Goal: Information Seeking & Learning: Understand process/instructions

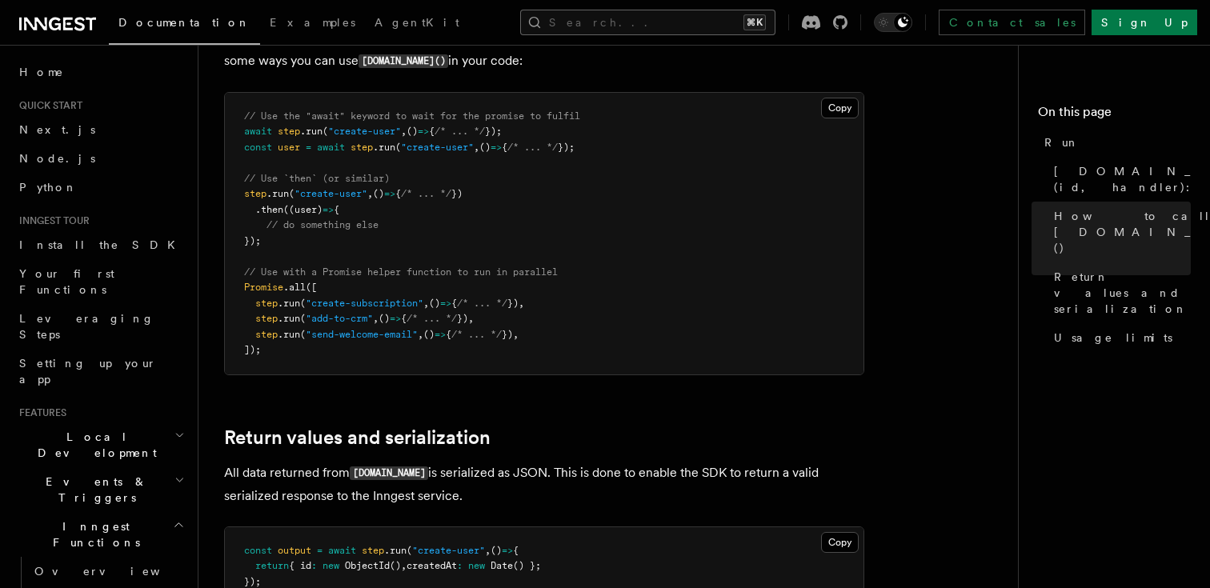
click at [635, 28] on button "Search... ⌘K" at bounding box center [647, 23] width 255 height 26
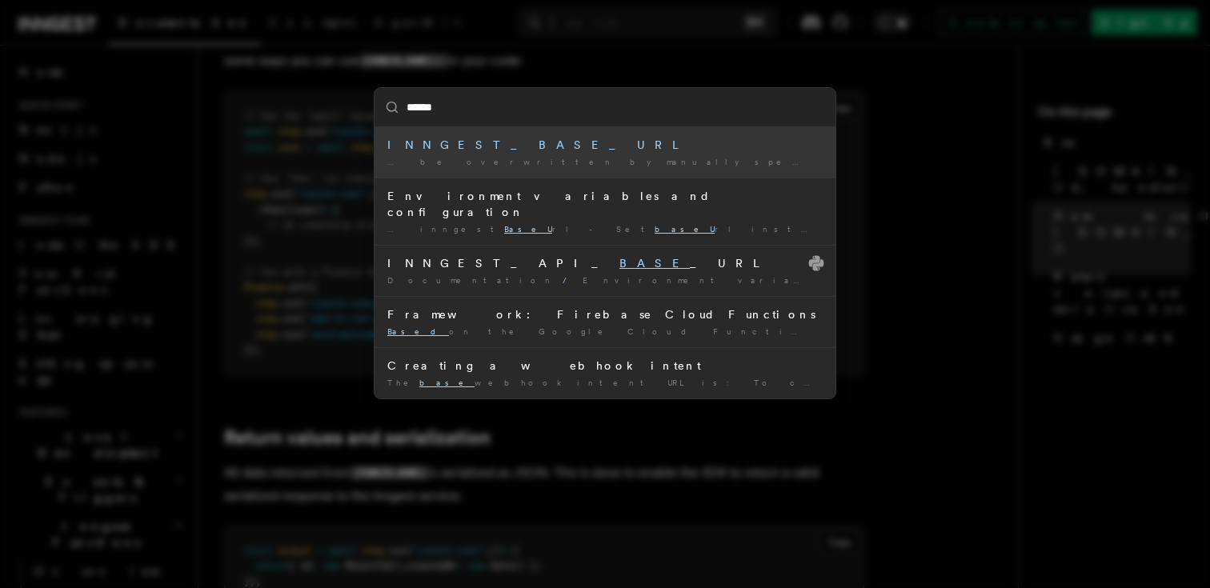
type input "*******"
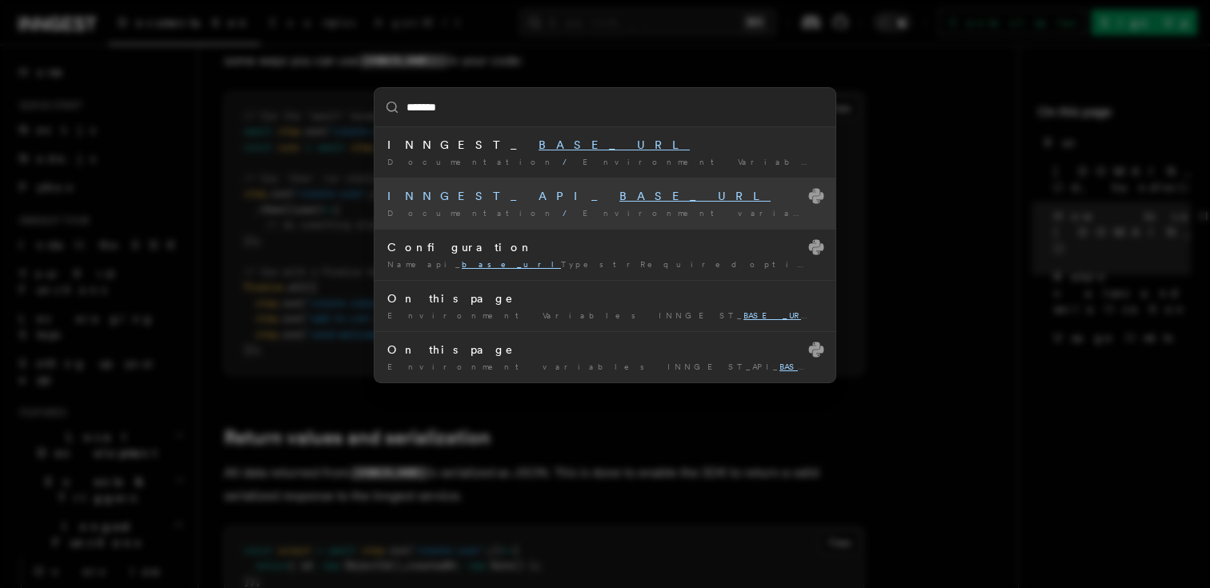
click at [579, 192] on div "INNGEST_API_ BASE_URL" at bounding box center [604, 196] width 435 height 16
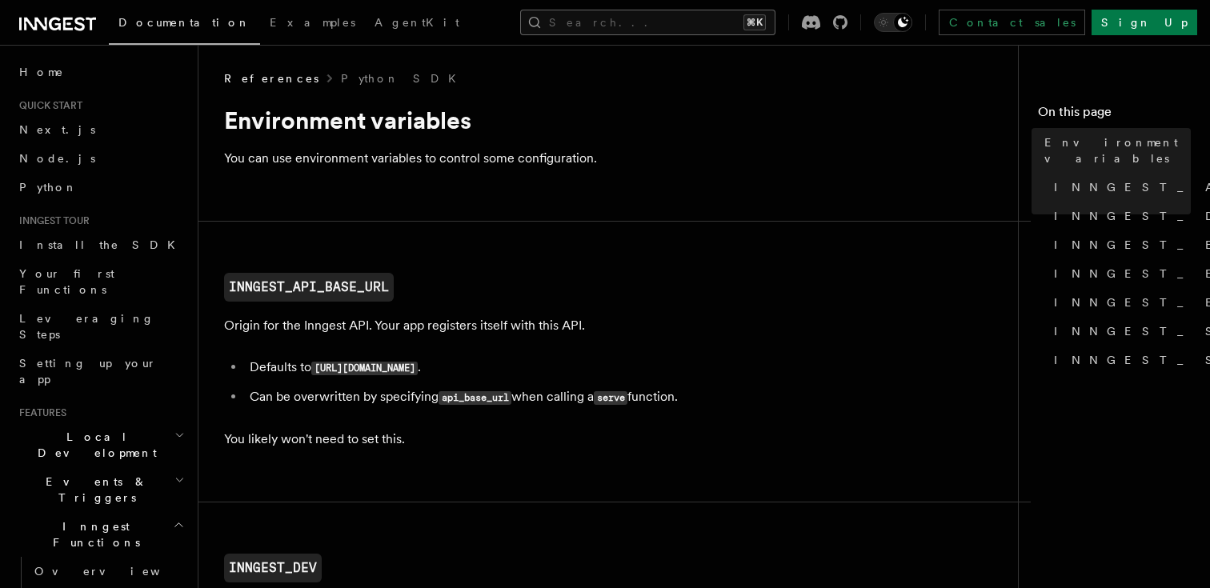
click at [632, 15] on button "Search... ⌘K" at bounding box center [647, 23] width 255 height 26
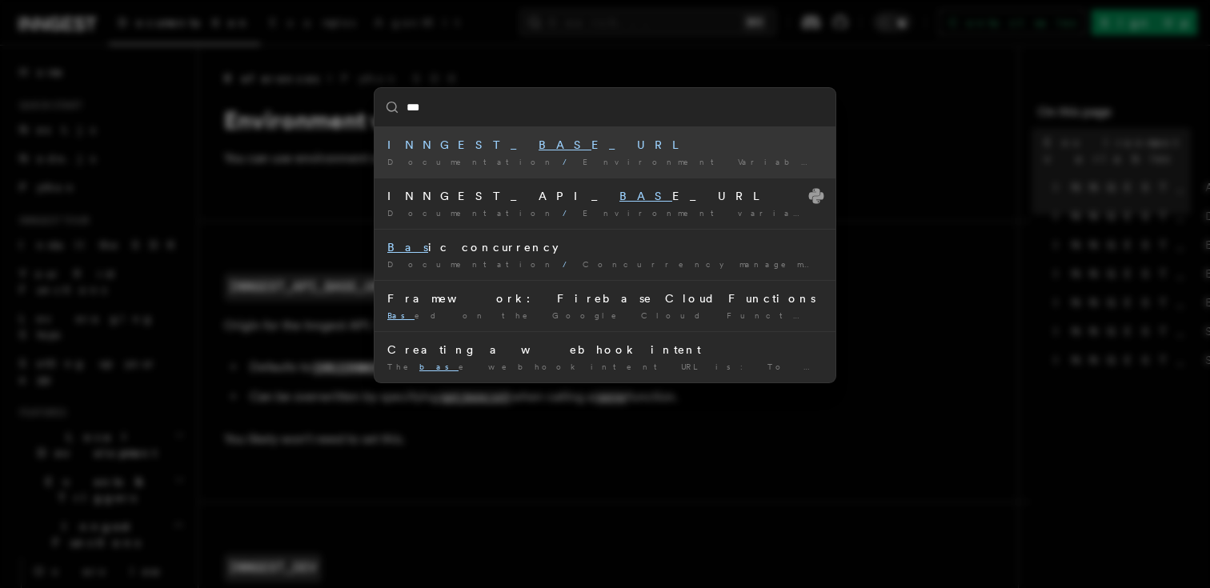
type input "****"
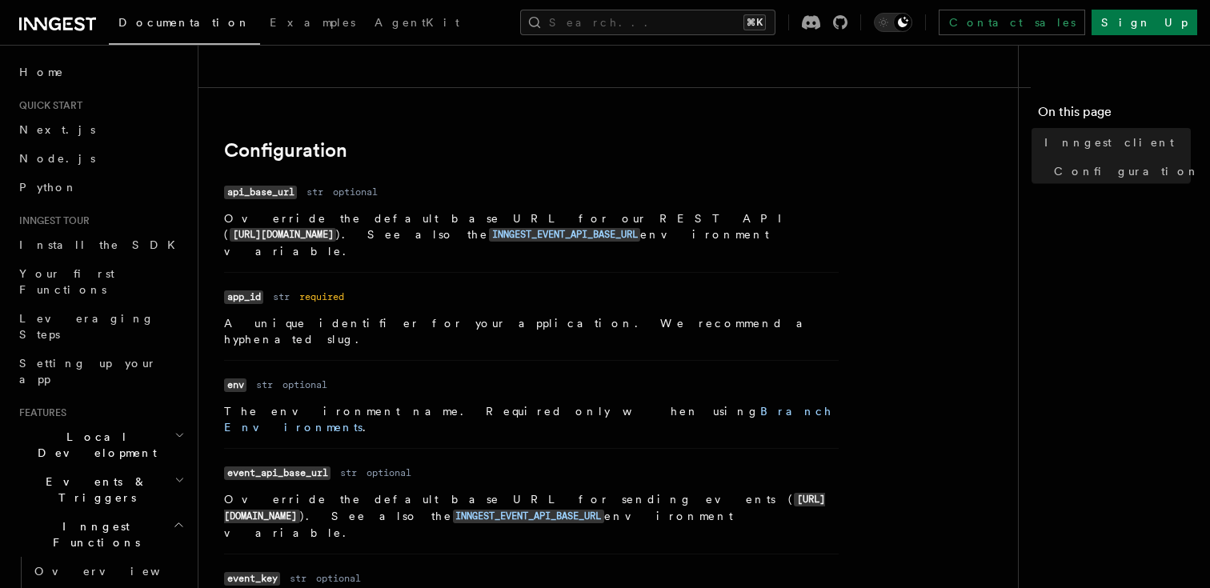
scroll to position [327, 0]
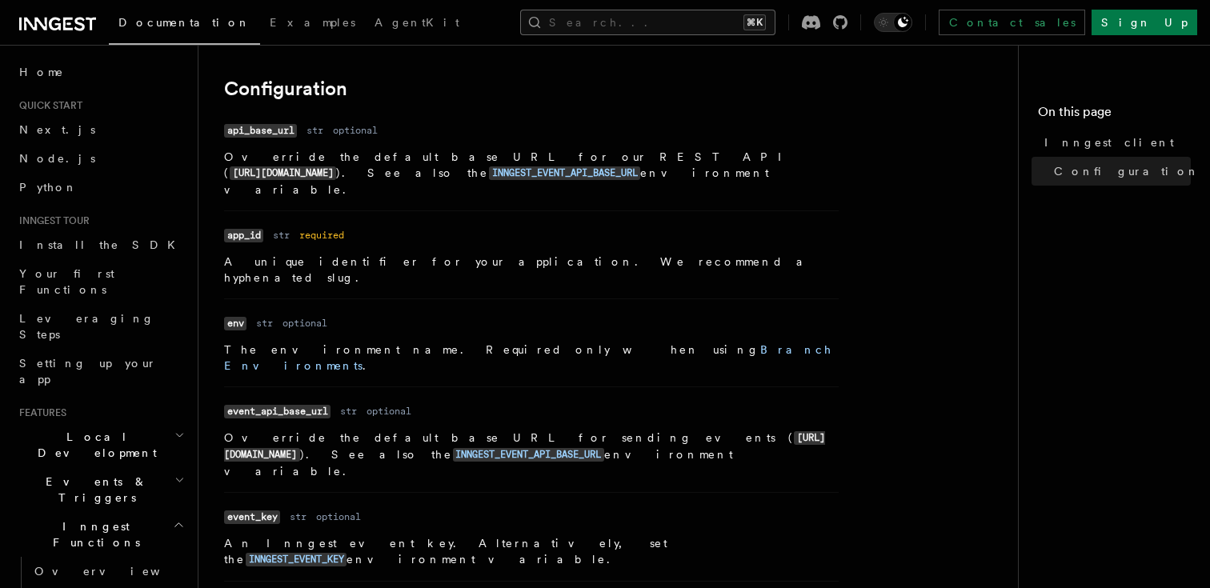
click at [652, 22] on button "Search... ⌘K" at bounding box center [647, 23] width 255 height 26
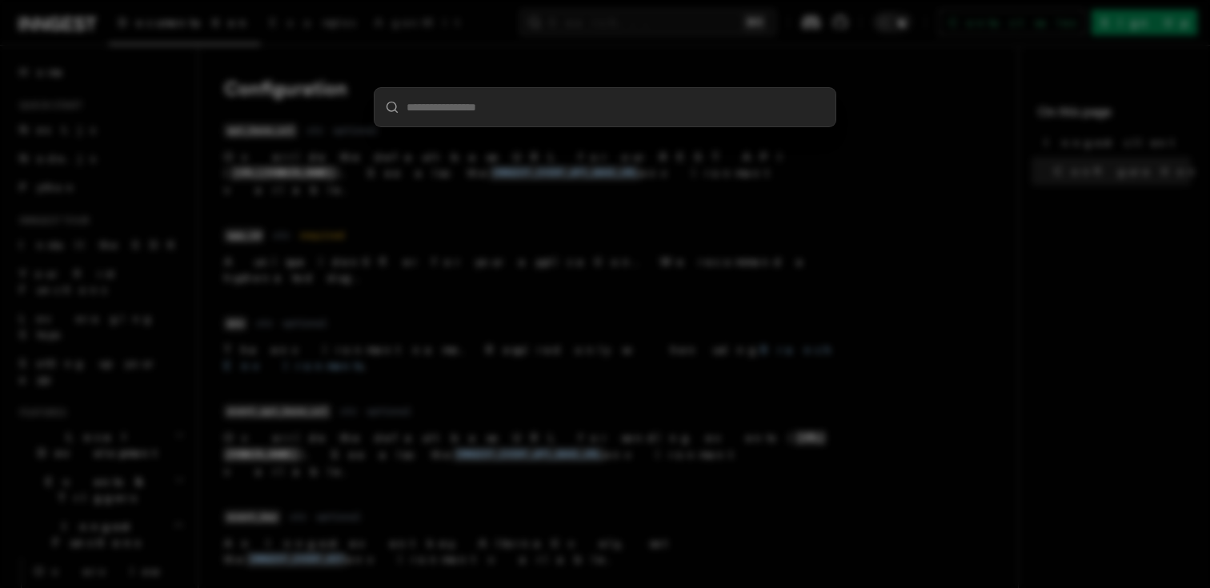
click at [596, 34] on div at bounding box center [605, 294] width 1210 height 588
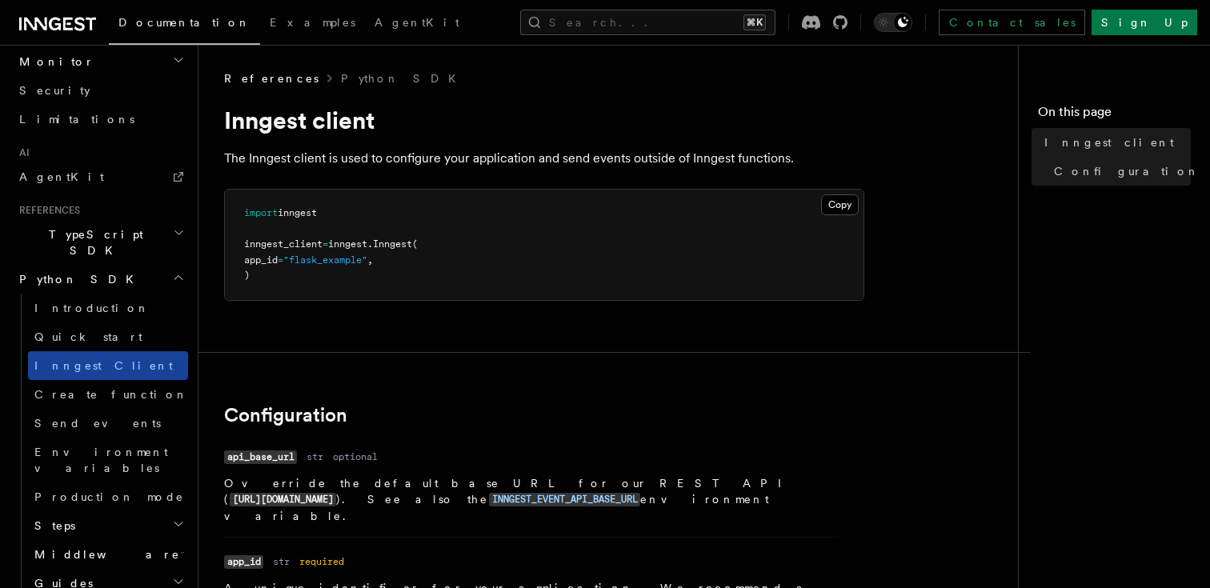
scroll to position [877, 0]
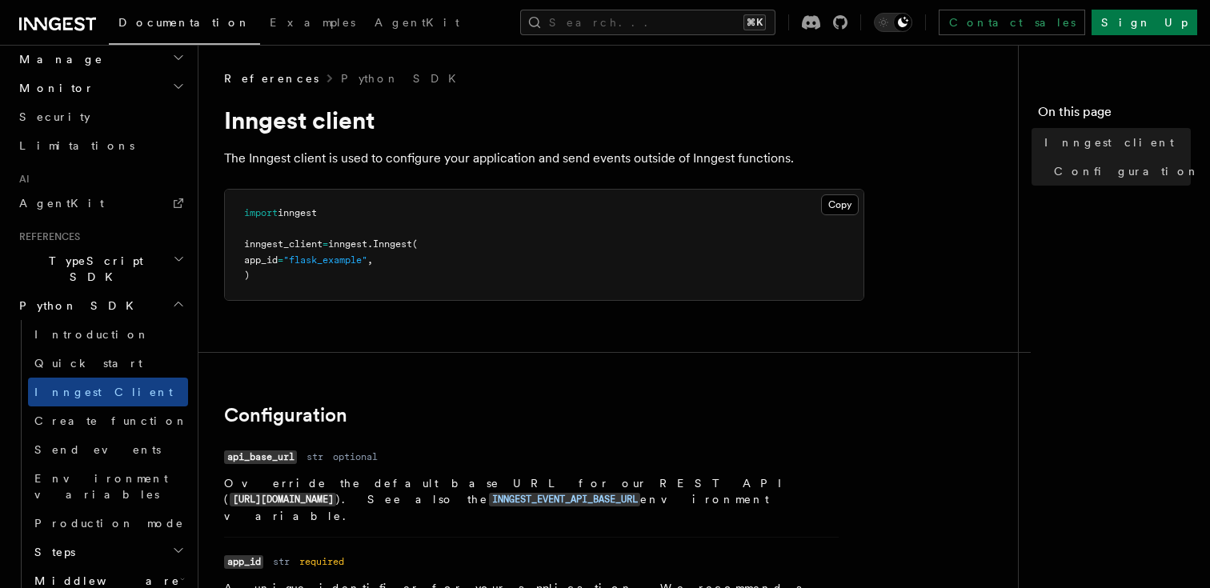
click at [147, 247] on h2 "TypeScript SDK" at bounding box center [100, 269] width 175 height 45
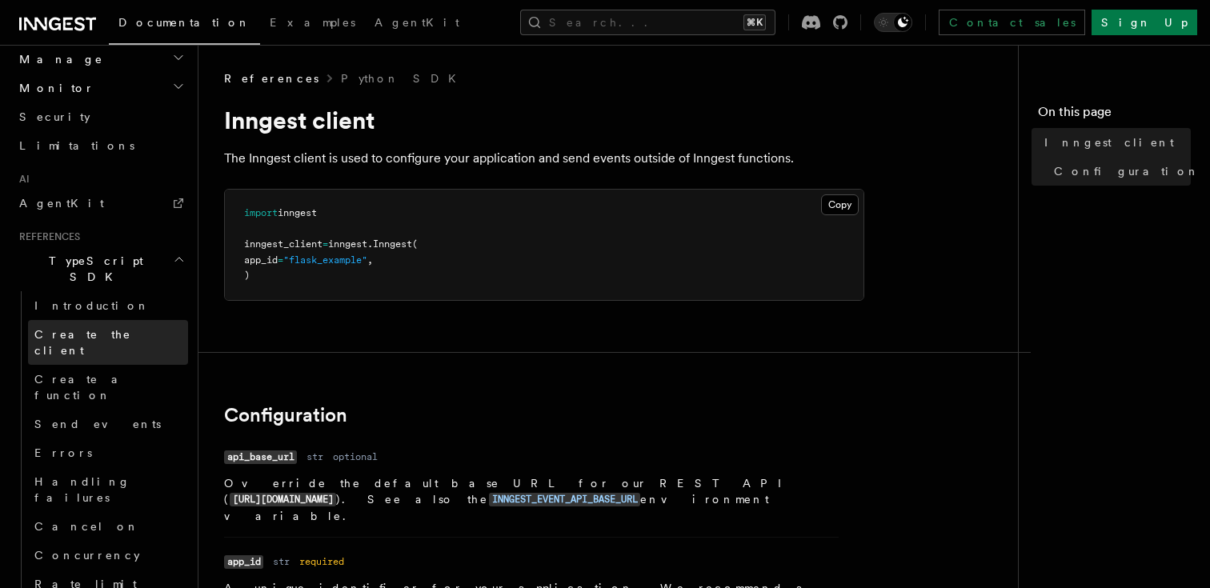
click at [113, 327] on span "Create the client" at bounding box center [111, 343] width 154 height 32
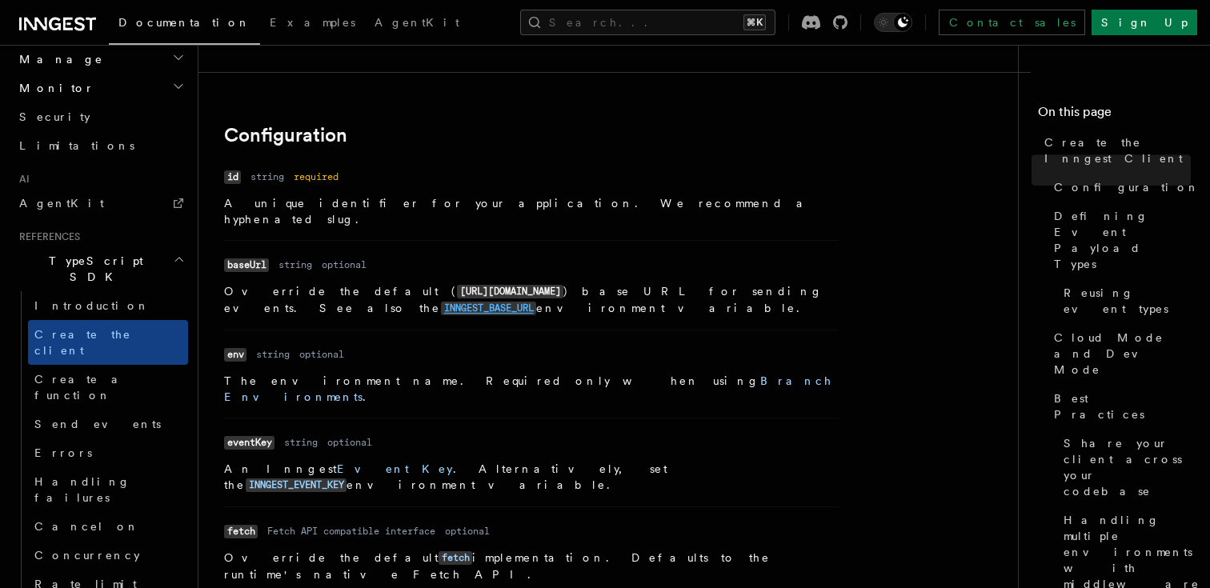
scroll to position [251, 0]
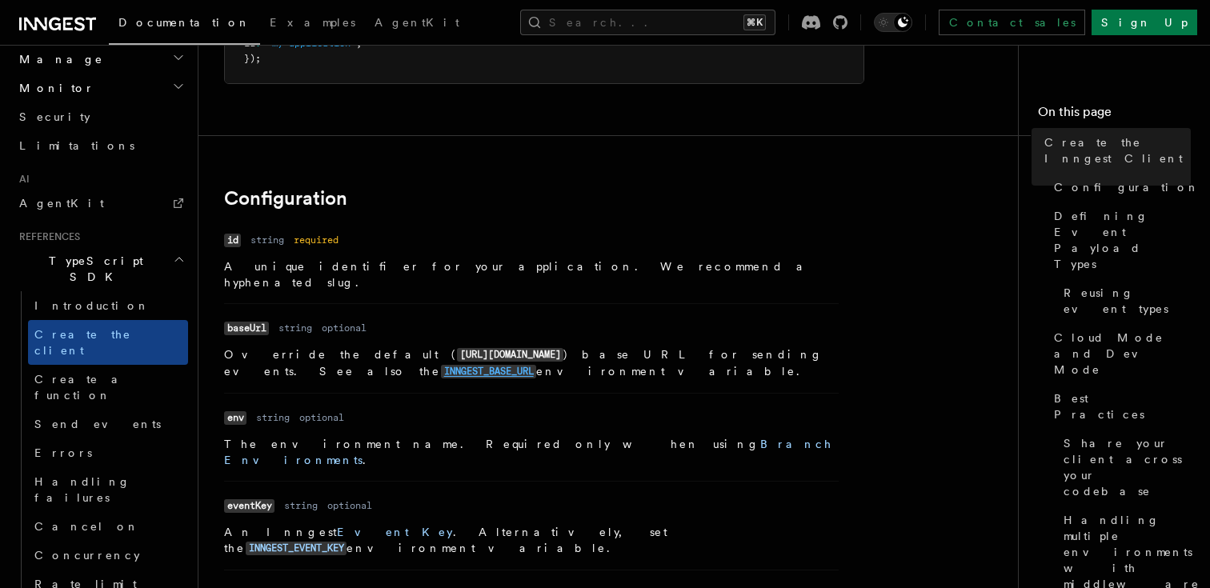
click at [536, 365] on code "INNGEST_BASE_URL" at bounding box center [488, 372] width 95 height 14
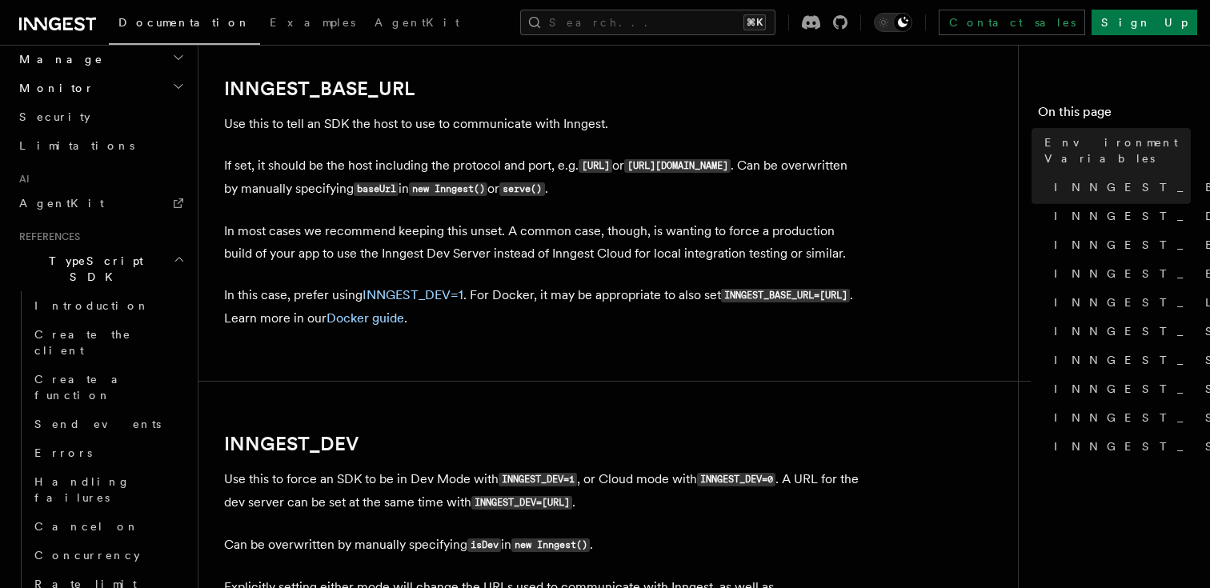
scroll to position [844, 0]
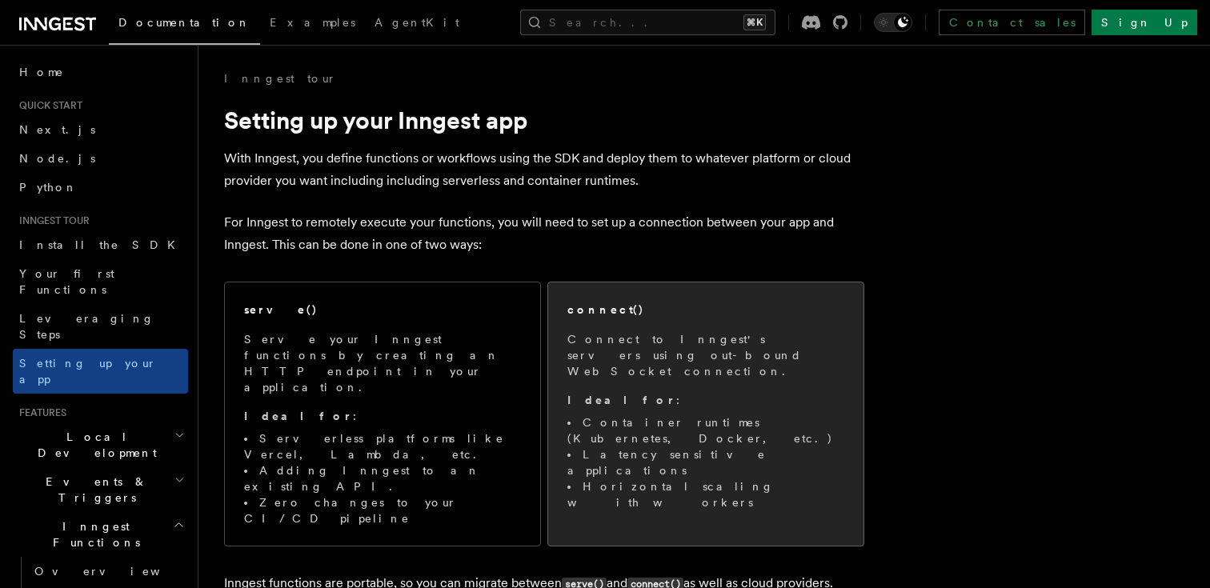
click at [654, 392] on p "Ideal for :" at bounding box center [705, 400] width 277 height 16
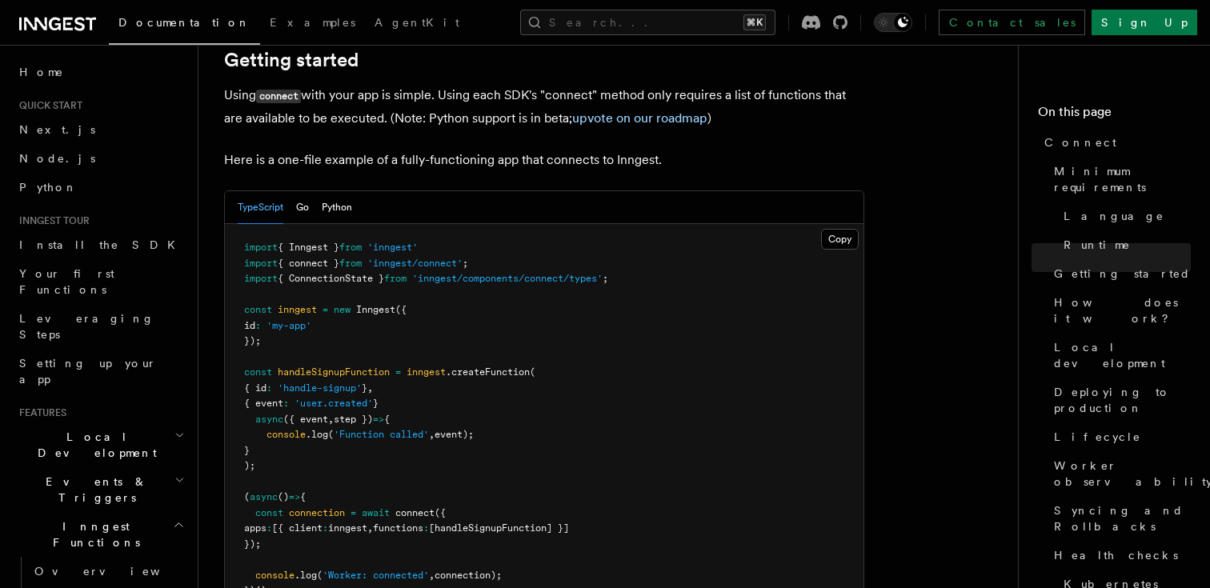
scroll to position [58, 0]
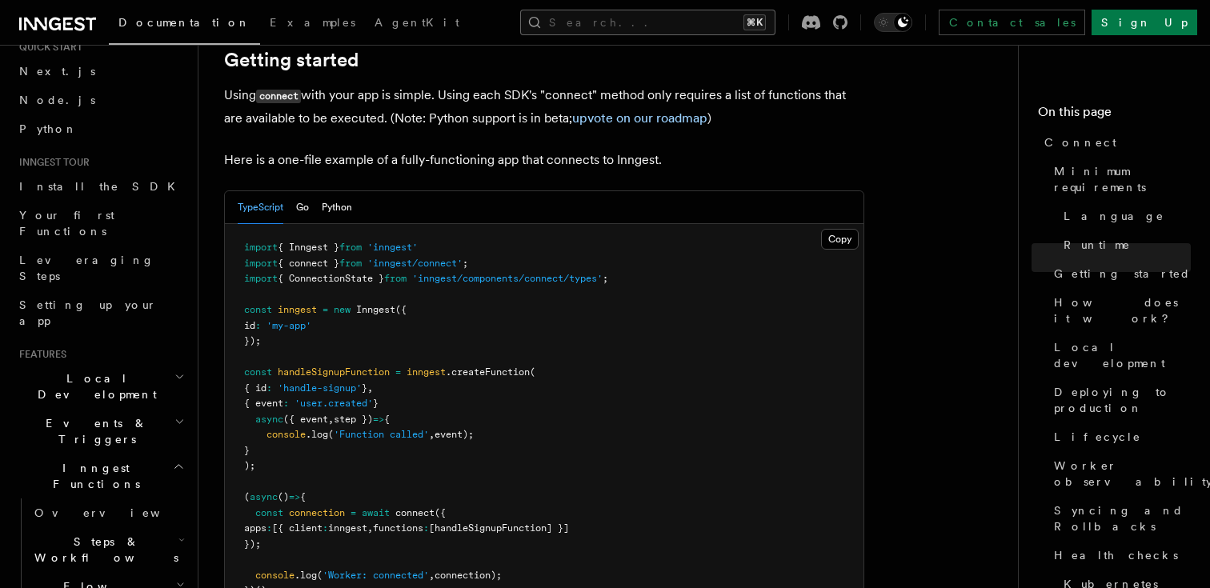
click at [644, 16] on button "Search... ⌘K" at bounding box center [647, 23] width 255 height 26
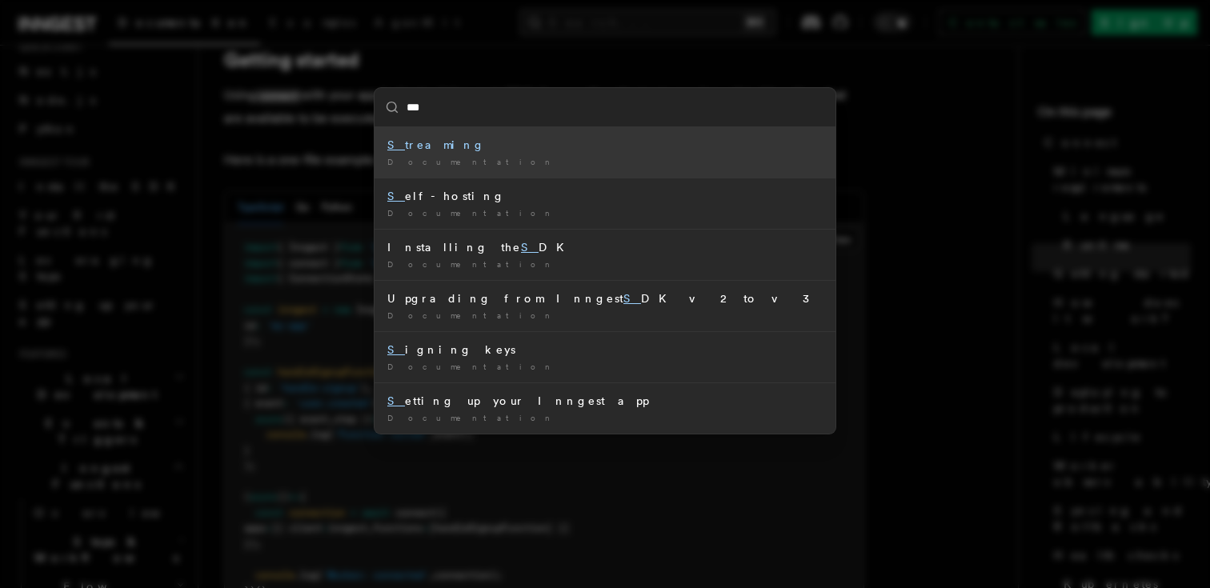
type input "****"
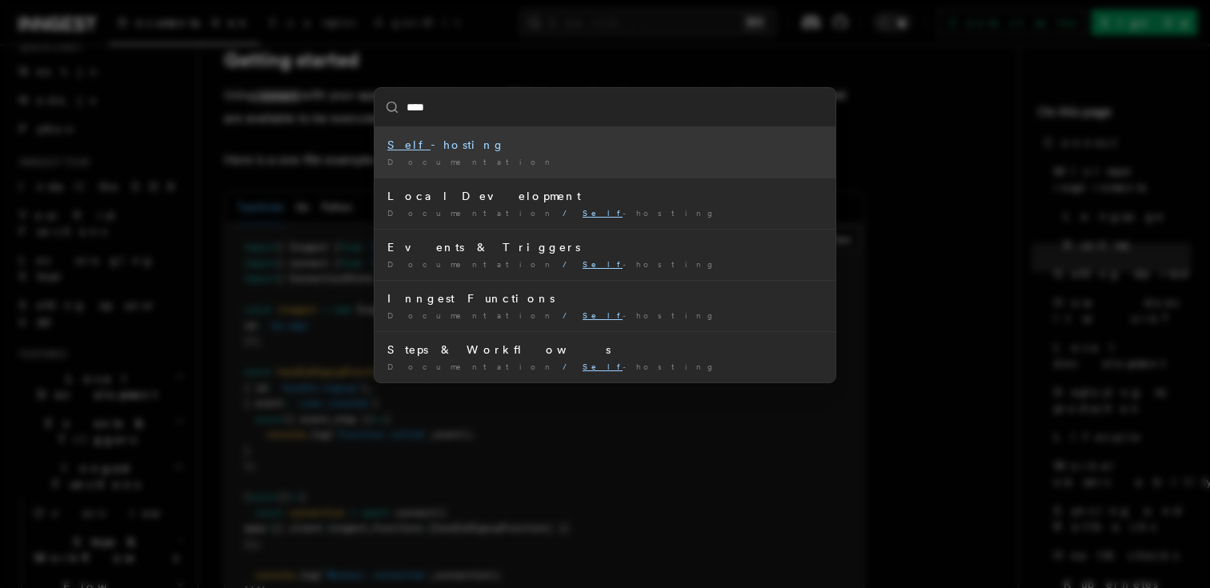
click at [406, 152] on div "Self -hosting" at bounding box center [604, 145] width 435 height 16
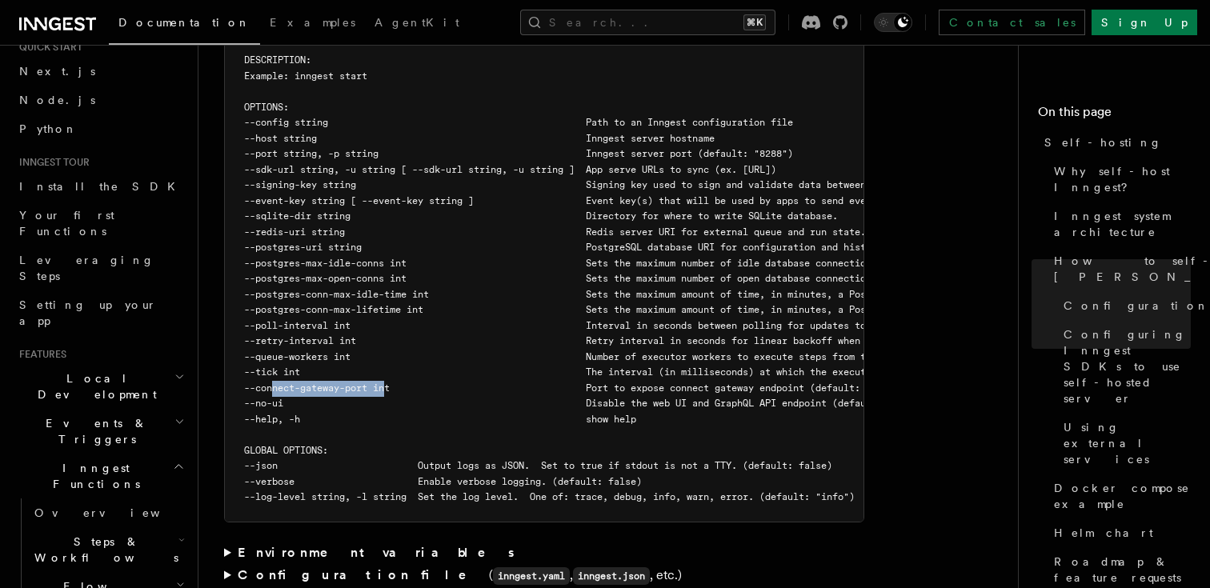
drag, startPoint x: 389, startPoint y: 351, endPoint x: 274, endPoint y: 349, distance: 115.3
click at [274, 383] on span "--connect-gateway-port int Port to expose connect gateway endpoint (default: 82…" at bounding box center [569, 388] width 650 height 11
copy span "connect-gateway-port"
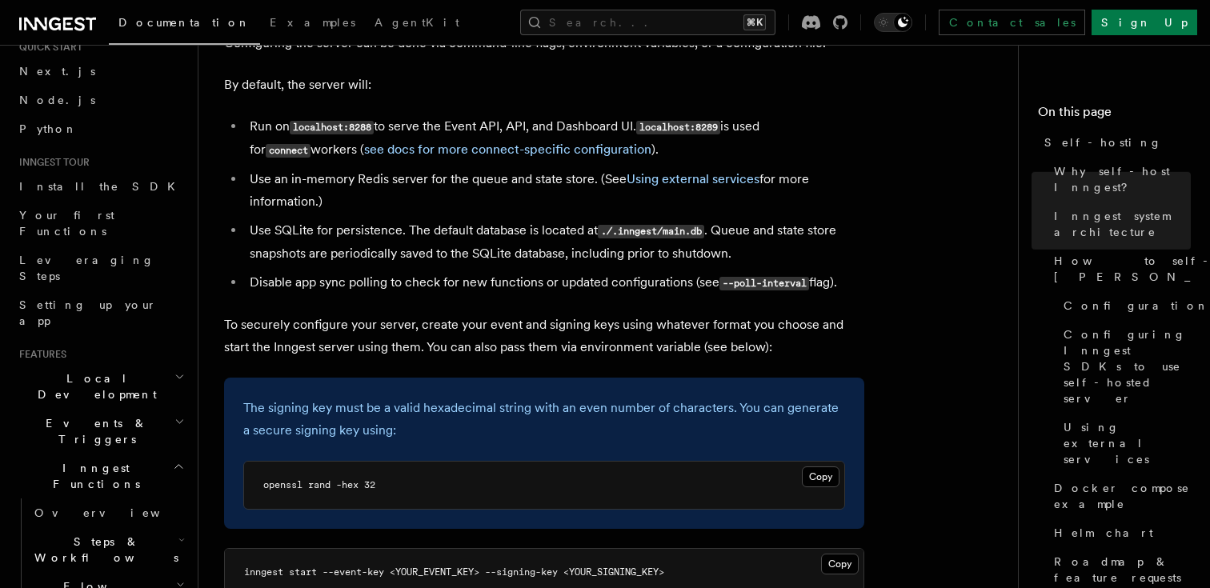
scroll to position [3121, 0]
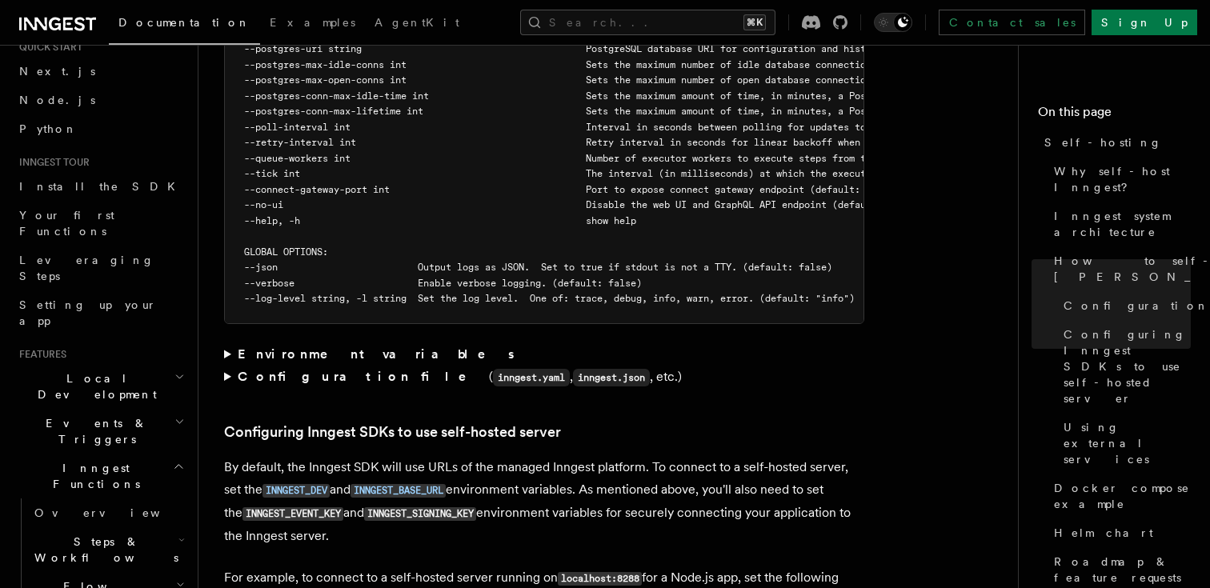
click at [223, 319] on div "Platform Deployment Self-hosting Self-hosting support for Inngest is supported …" at bounding box center [640, 335] width 884 height 6912
click at [226, 343] on summary "Environment variables" at bounding box center [544, 354] width 640 height 22
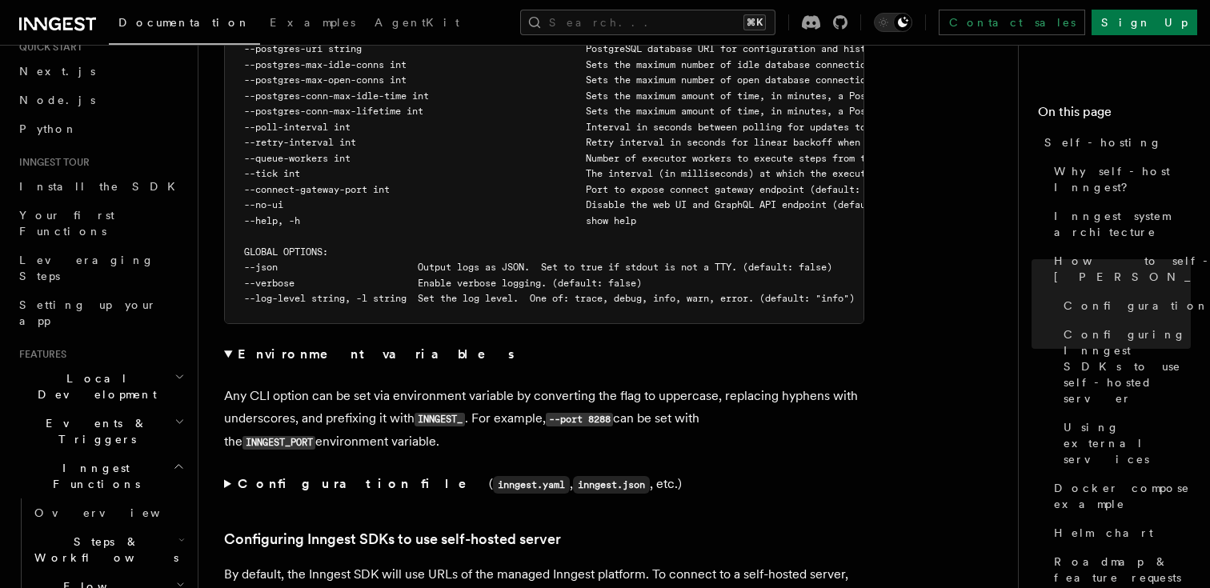
click at [230, 473] on summary "Configuration file ( inngest.yaml , inngest.json , etc.)" at bounding box center [544, 484] width 640 height 23
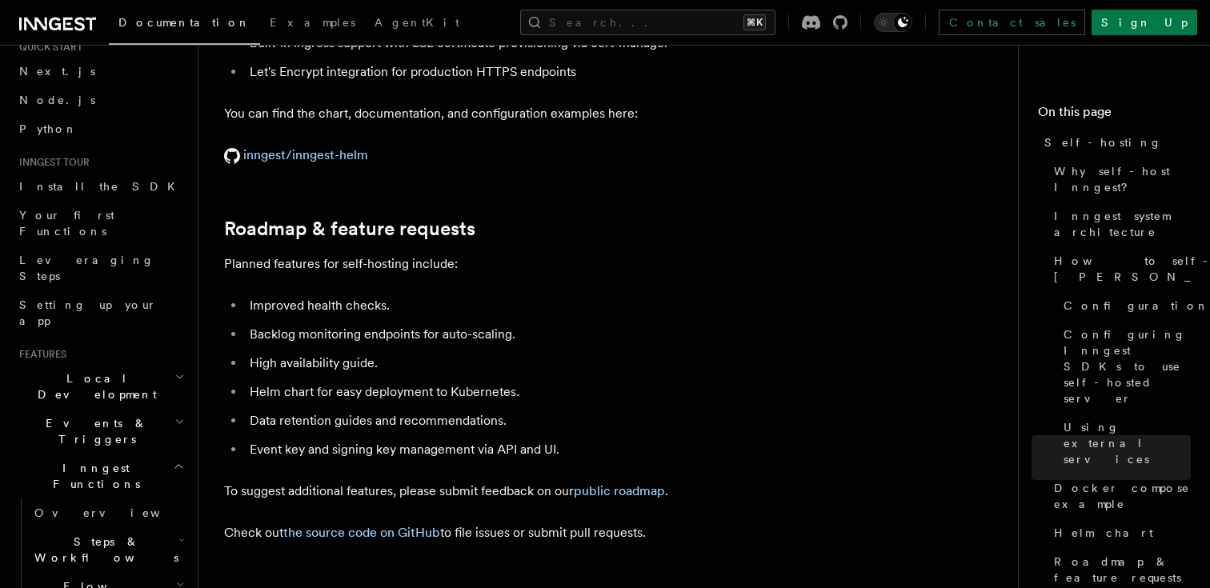
scroll to position [6314, 0]
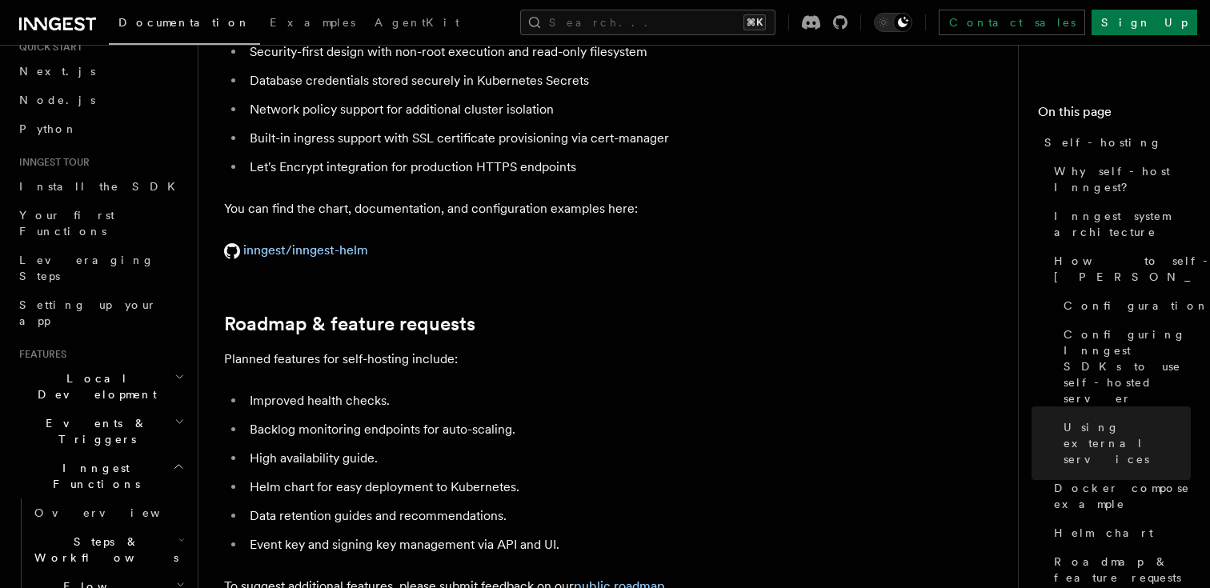
click at [316, 239] on p "inngest/inngest-helm" at bounding box center [544, 250] width 640 height 22
click at [309, 243] on link "inngest/inngest-helm" at bounding box center [296, 250] width 144 height 15
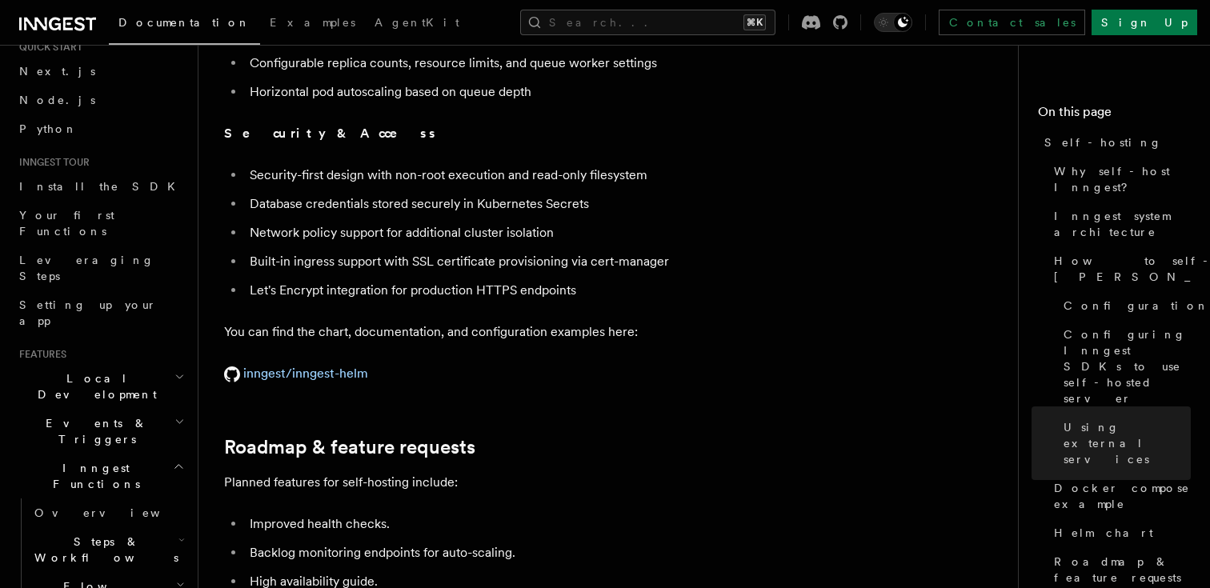
scroll to position [6192, 0]
